Goal: Transaction & Acquisition: Register for event/course

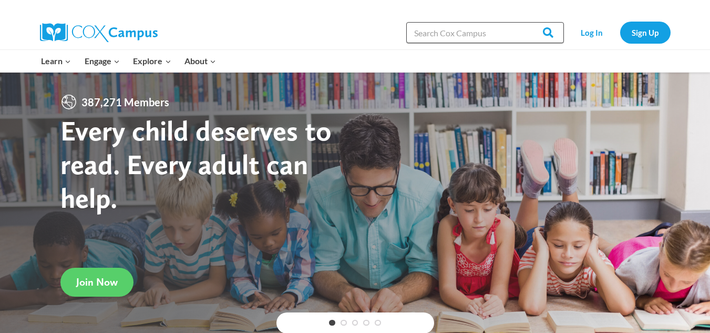
click at [500, 38] on input "Search in [URL][DOMAIN_NAME]" at bounding box center [485, 32] width 158 height 21
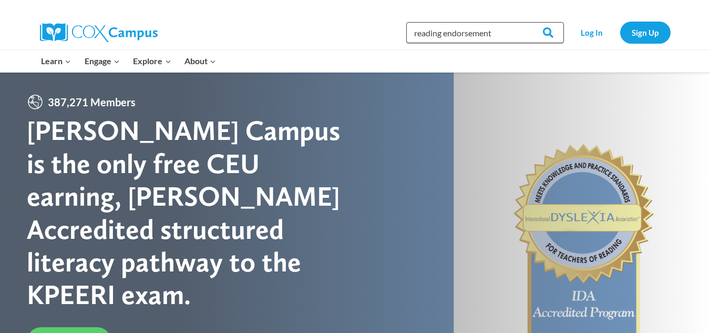
type input "reading endorsement"
click at [523, 22] on input "Search" at bounding box center [543, 32] width 41 height 21
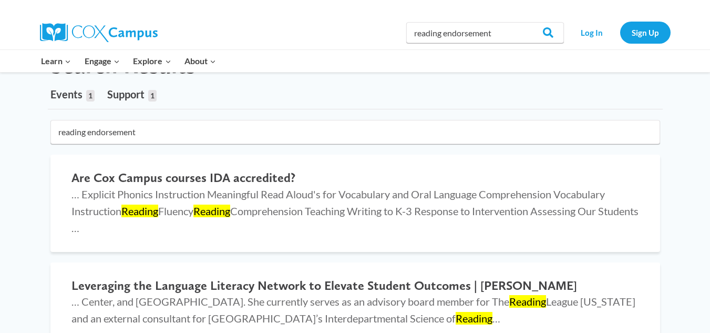
scroll to position [158, 0]
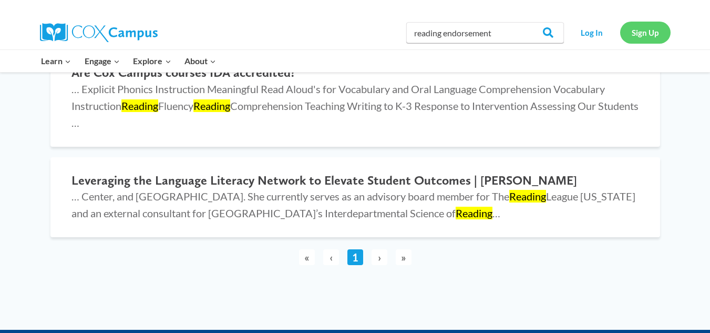
drag, startPoint x: 641, startPoint y: 36, endPoint x: 632, endPoint y: 37, distance: 9.0
click at [641, 35] on link "Sign Up" at bounding box center [645, 33] width 50 height 22
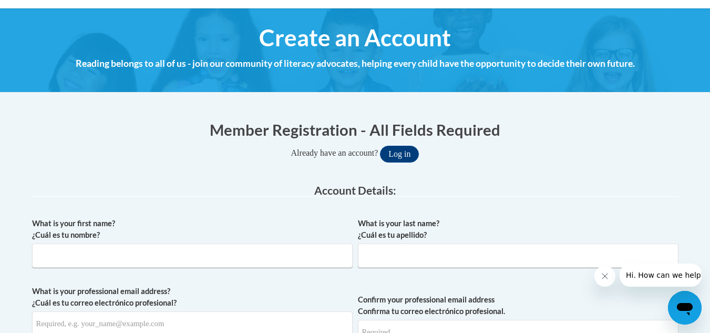
scroll to position [210, 0]
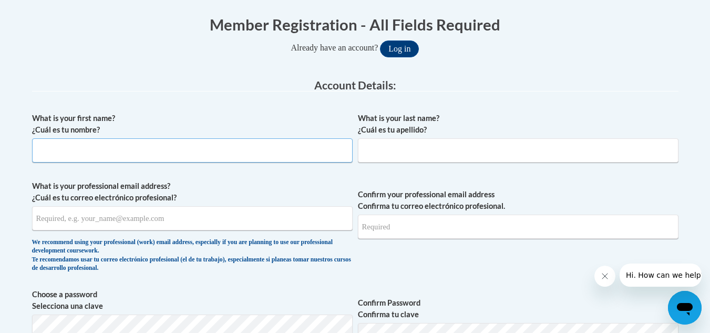
click at [133, 151] on input "What is your first name? ¿Cuál es tu nombre?" at bounding box center [192, 150] width 321 height 24
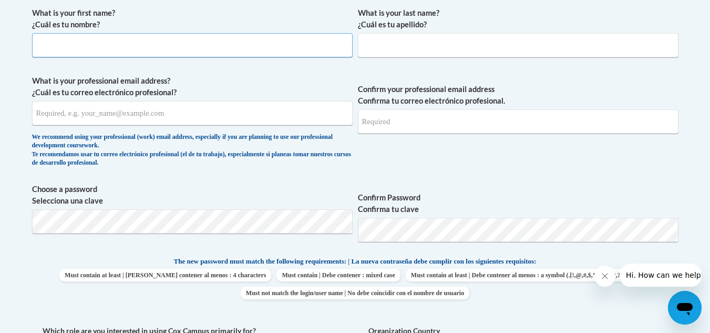
scroll to position [158, 0]
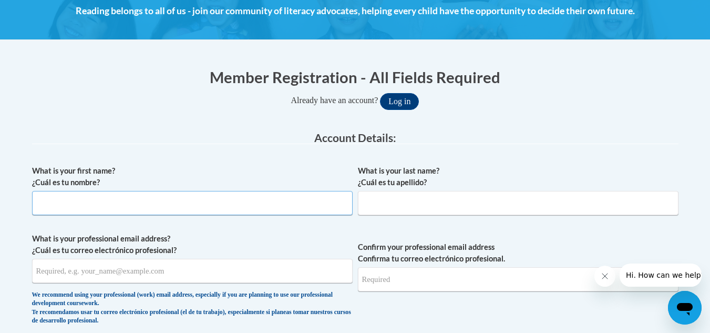
click at [192, 202] on input "What is your first name? ¿Cuál es tu nombre?" at bounding box center [192, 203] width 321 height 24
click at [192, 202] on input "P" at bounding box center [192, 203] width 321 height 24
type input "Pamela"
type input "Melton"
click at [120, 269] on input "What is your professional email address? ¿Cuál es tu correo electrónico profesi…" at bounding box center [192, 271] width 321 height 24
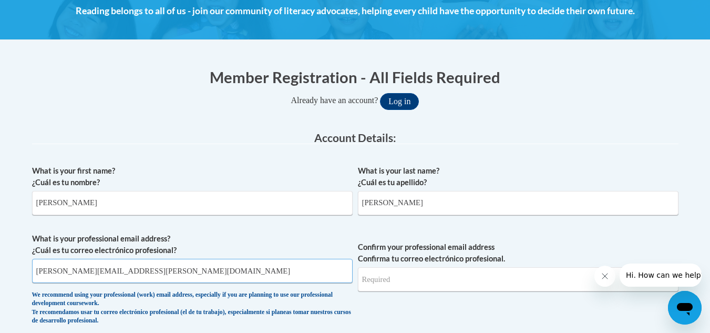
type input "pamela.melton@sccpss.com"
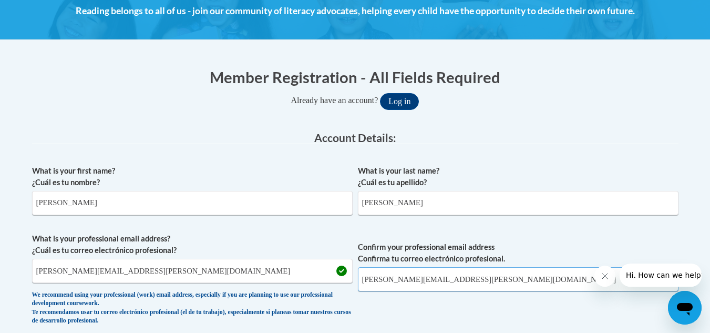
type input "pamela.melton@sccpss.com"
click at [380, 93] on button "Log in" at bounding box center [399, 101] width 39 height 17
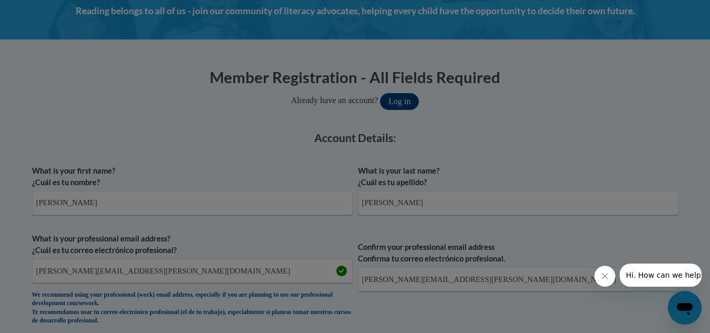
scroll to position [216, 0]
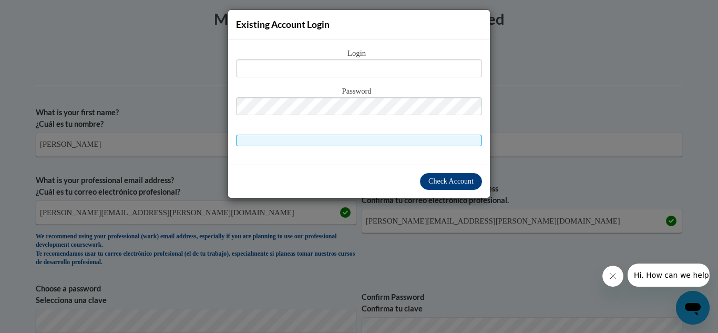
click at [505, 175] on div "Existing Account Login Login Password" at bounding box center [359, 166] width 718 height 333
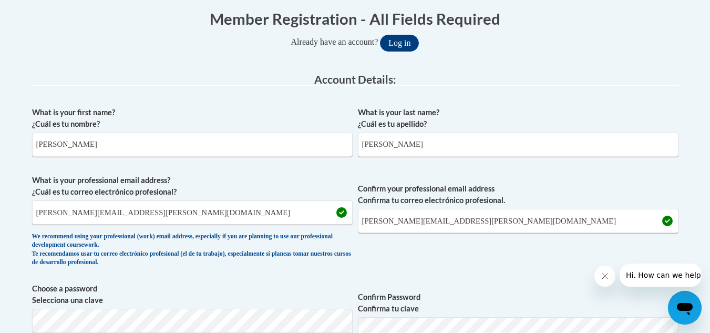
scroll to position [374, 0]
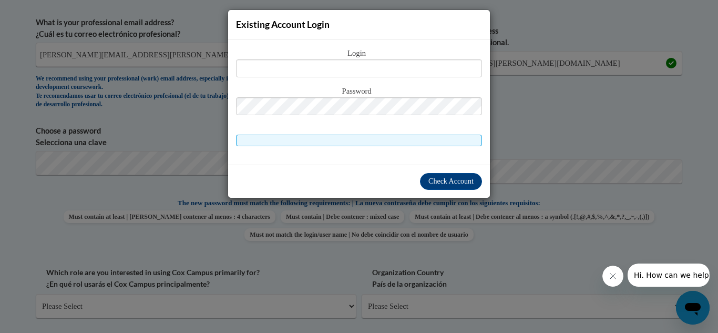
click at [596, 159] on div "Existing Account Login Login Password" at bounding box center [359, 166] width 718 height 333
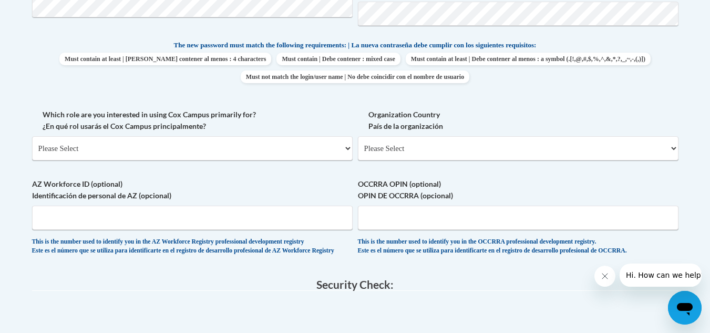
scroll to position [479, 0]
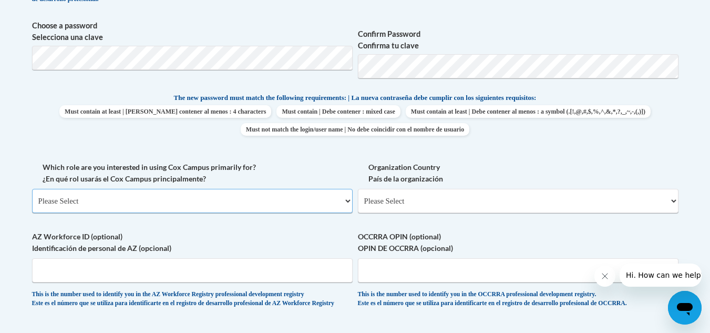
click at [222, 199] on select "Please Select College/University | Colegio/Universidad Community/Nonprofit Part…" at bounding box center [192, 201] width 321 height 24
click at [221, 198] on select "Please Select College/University | Colegio/Universidad Community/Nonprofit Part…" at bounding box center [192, 201] width 321 height 24
